Goal: Find specific page/section: Find specific page/section

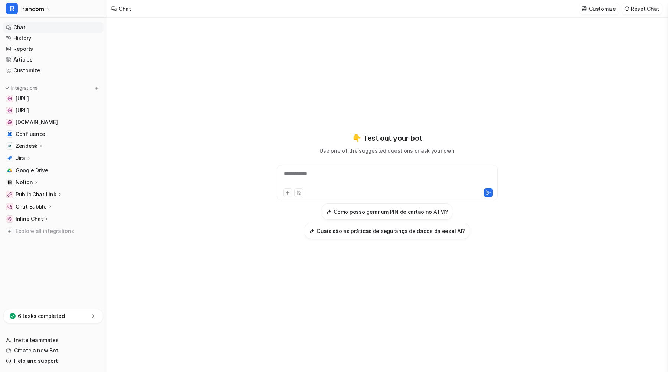
click at [126, 161] on div "**********" at bounding box center [387, 195] width 560 height 355
click at [69, 313] on div "6 tasks completed" at bounding box center [53, 317] width 99 height 14
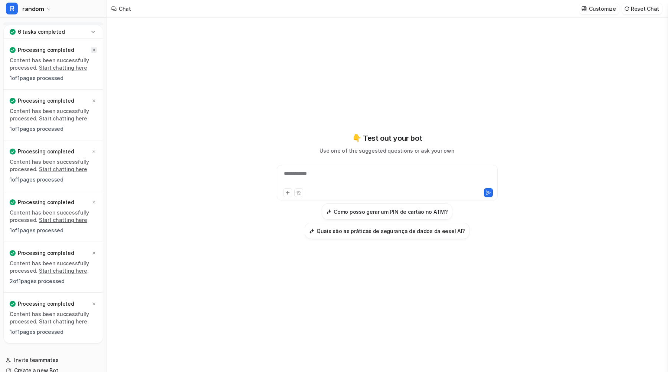
click at [92, 49] on icon at bounding box center [94, 50] width 4 height 4
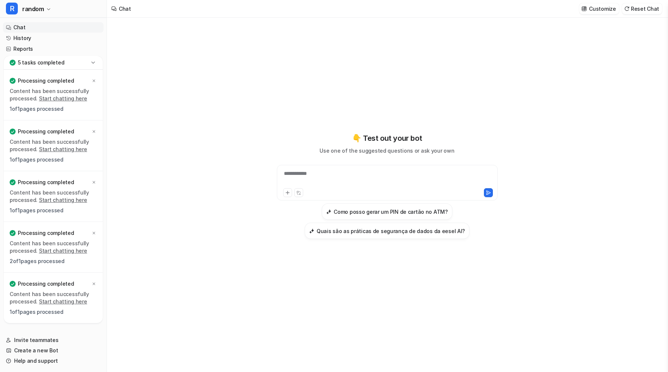
click at [94, 127] on div "Processing completed" at bounding box center [53, 131] width 87 height 10
click at [94, 130] on icon at bounding box center [94, 131] width 4 height 4
click at [93, 133] on icon at bounding box center [94, 131] width 4 height 4
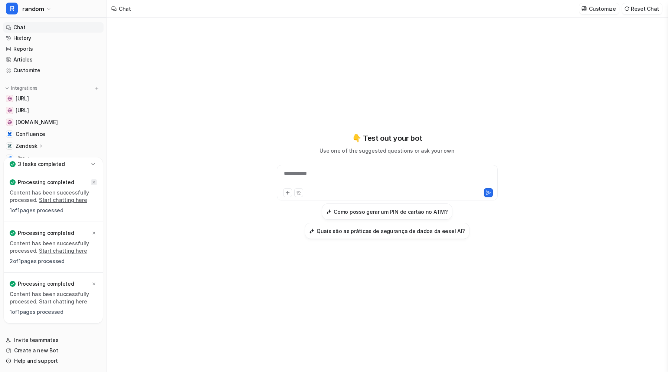
click at [92, 180] on icon at bounding box center [94, 182] width 4 height 4
click at [92, 231] on icon at bounding box center [94, 233] width 4 height 4
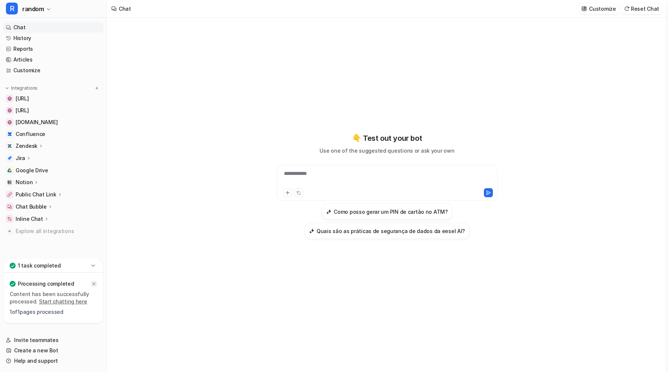
click at [95, 281] on div at bounding box center [94, 284] width 6 height 6
click at [49, 133] on link "Confluence" at bounding box center [53, 134] width 101 height 10
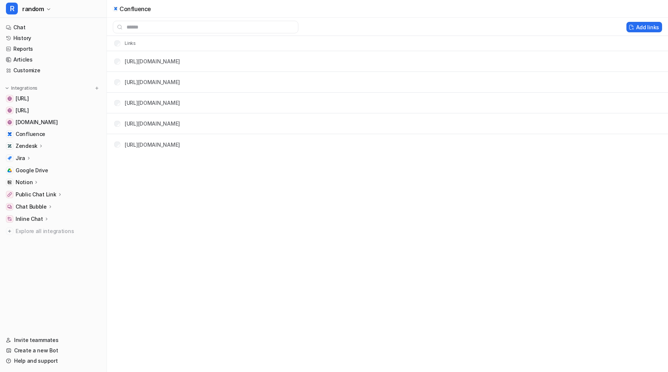
click at [126, 178] on div "Confluence Add links Links [URL][DOMAIN_NAME] [URL][DOMAIN_NAME] [URL][DOMAIN_N…" at bounding box center [334, 186] width 668 height 372
